Goal: Navigation & Orientation: Find specific page/section

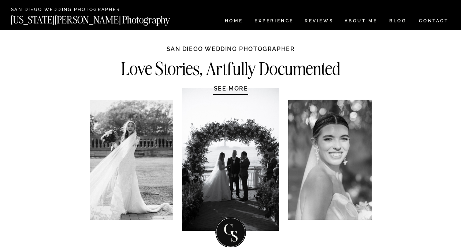
click at [233, 90] on h1 "SEE MORE" at bounding box center [231, 88] width 70 height 7
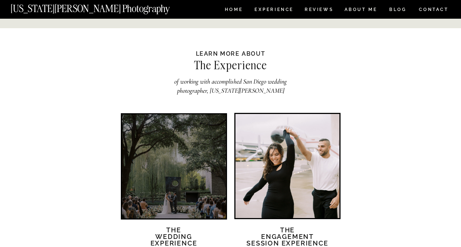
scroll to position [1271, 0]
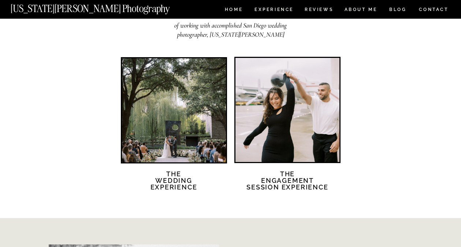
click at [210, 120] on div at bounding box center [174, 110] width 104 height 104
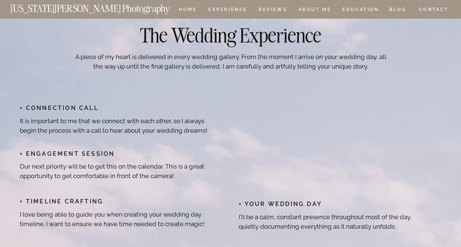
scroll to position [3425, 0]
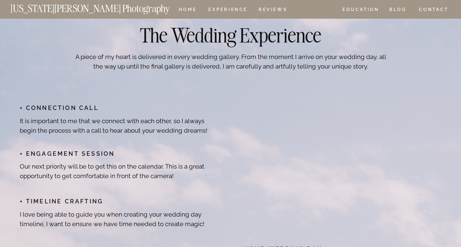
click at [322, 7] on nav "ABOUT ME" at bounding box center [314, 10] width 33 height 6
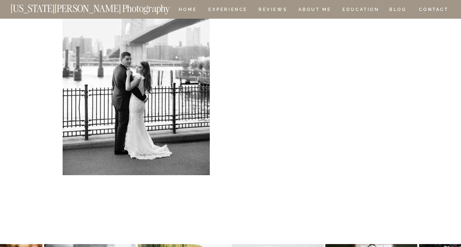
scroll to position [1447, 0]
